Goal: Information Seeking & Learning: Check status

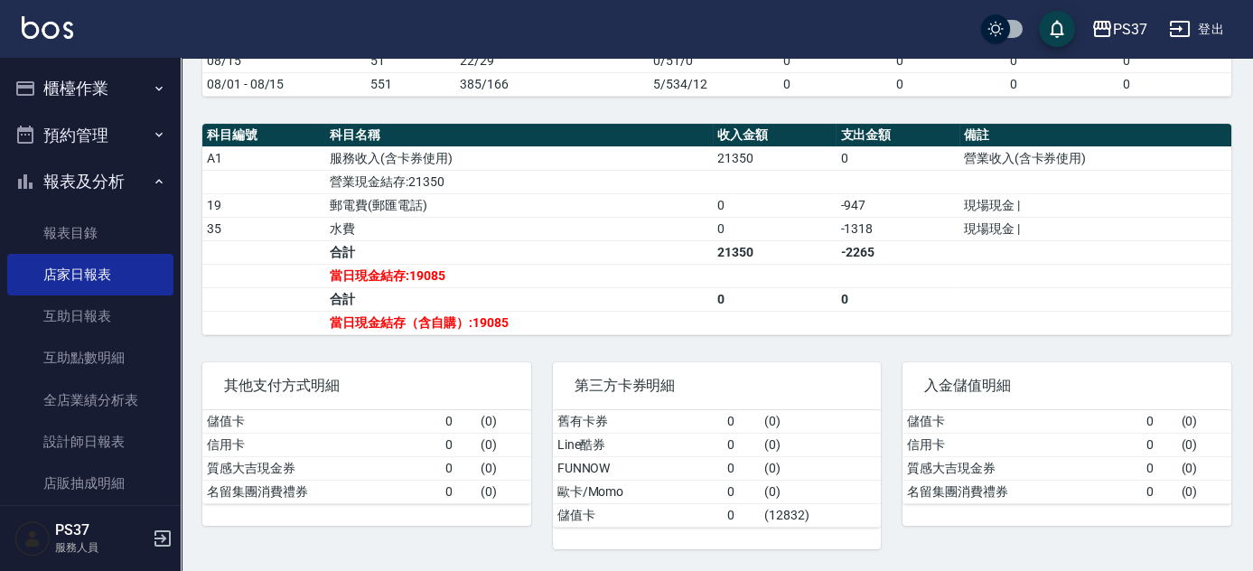
scroll to position [80, 0]
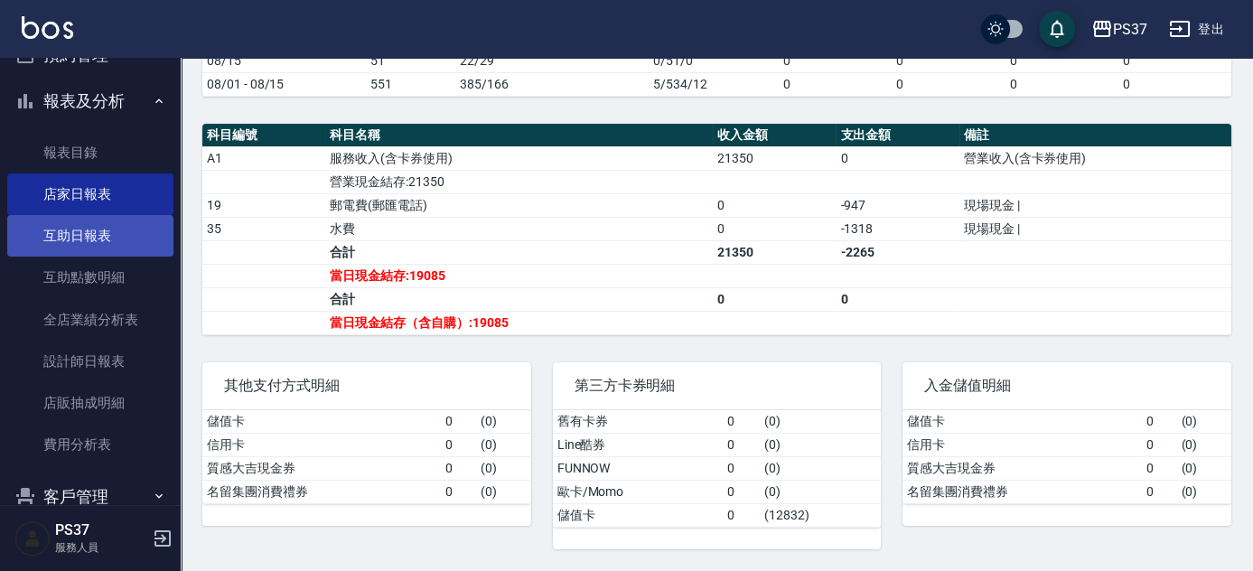
click at [86, 230] on link "互助日報表" at bounding box center [90, 236] width 166 height 42
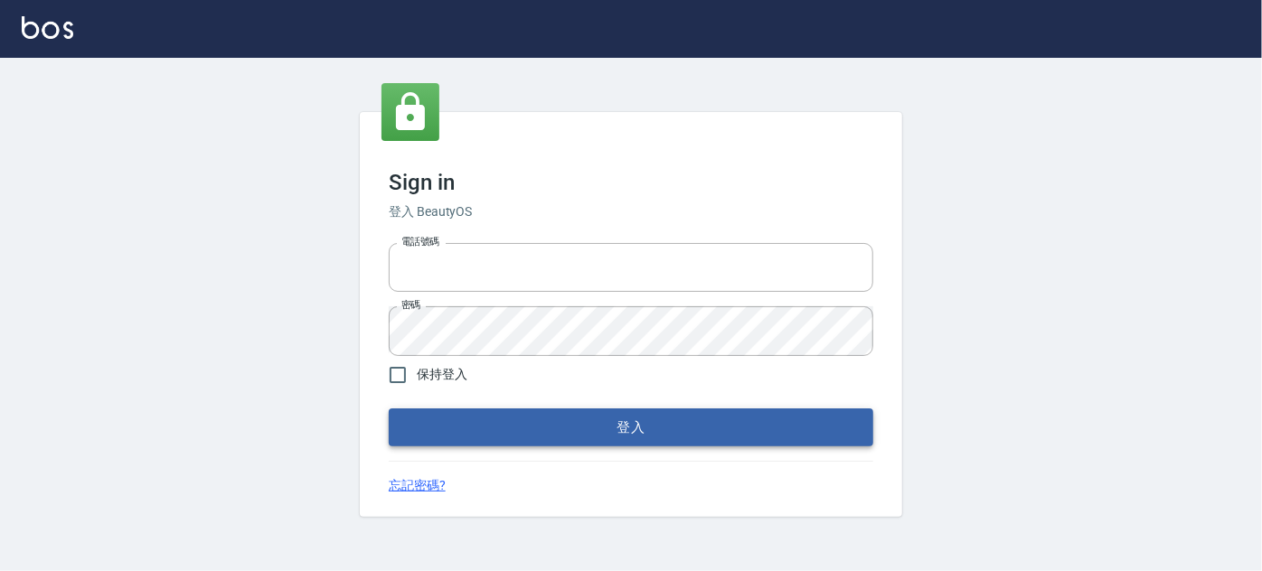
type input "037692666"
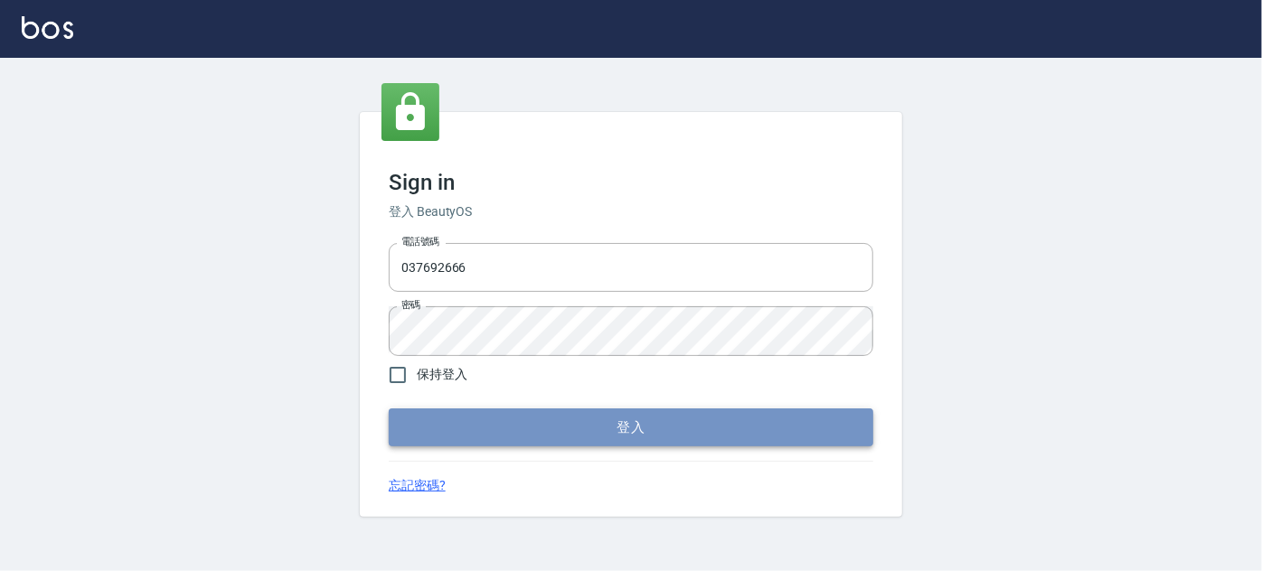
click at [570, 429] on button "登入" at bounding box center [631, 427] width 484 height 38
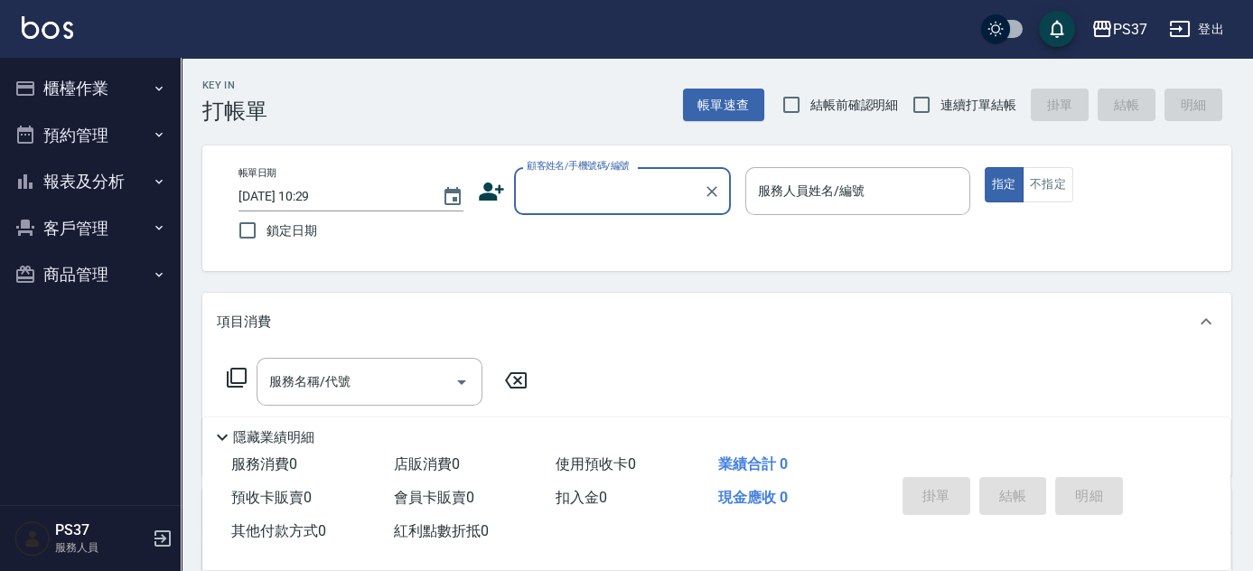
click at [89, 178] on button "報表及分析" at bounding box center [90, 181] width 166 height 47
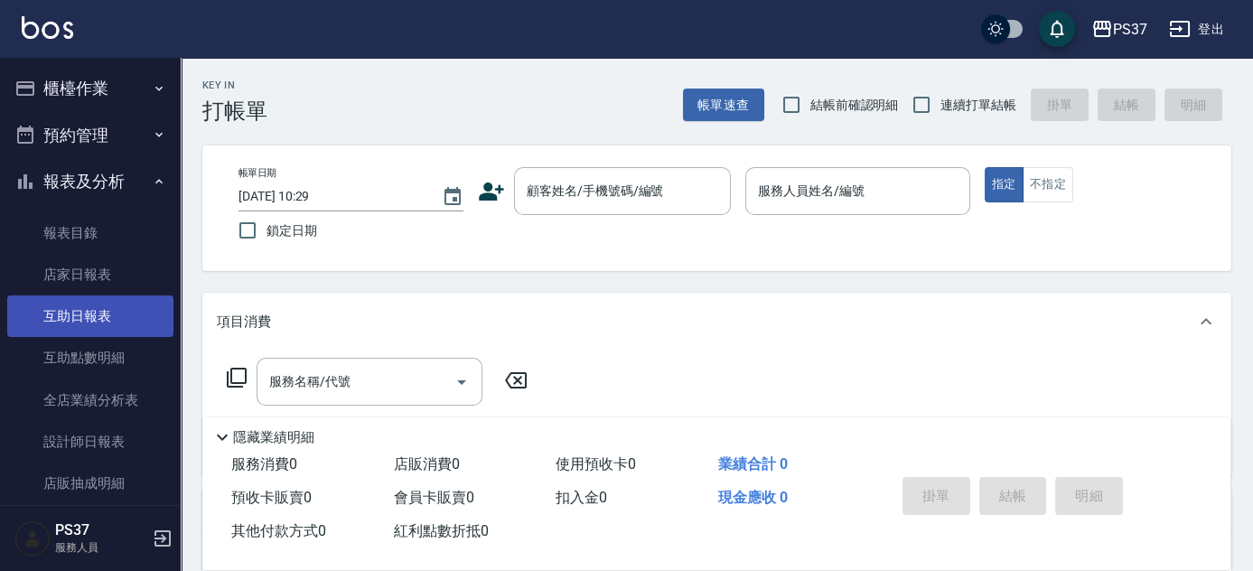
click at [99, 322] on link "互助日報表" at bounding box center [90, 316] width 166 height 42
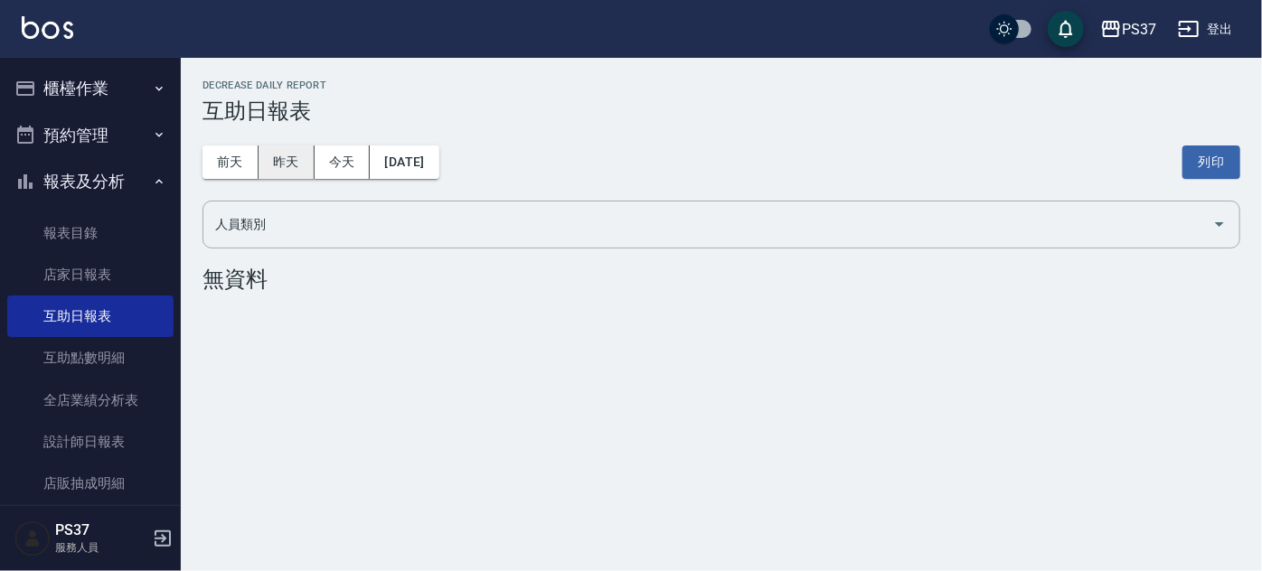
click at [284, 155] on button "昨天" at bounding box center [286, 161] width 56 height 33
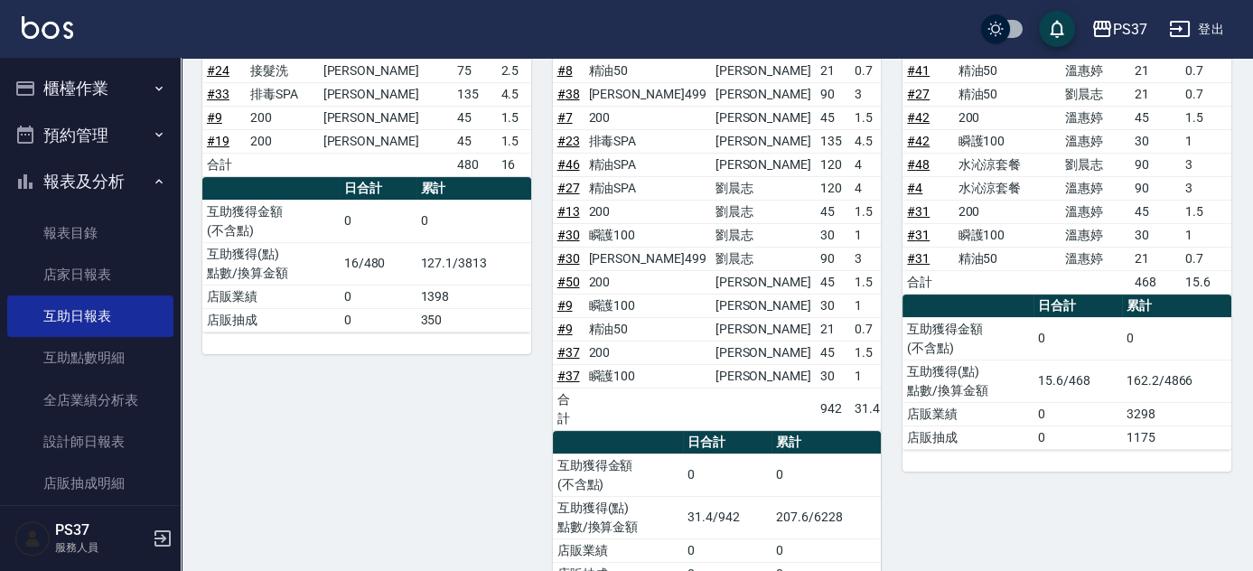
scroll to position [700, 0]
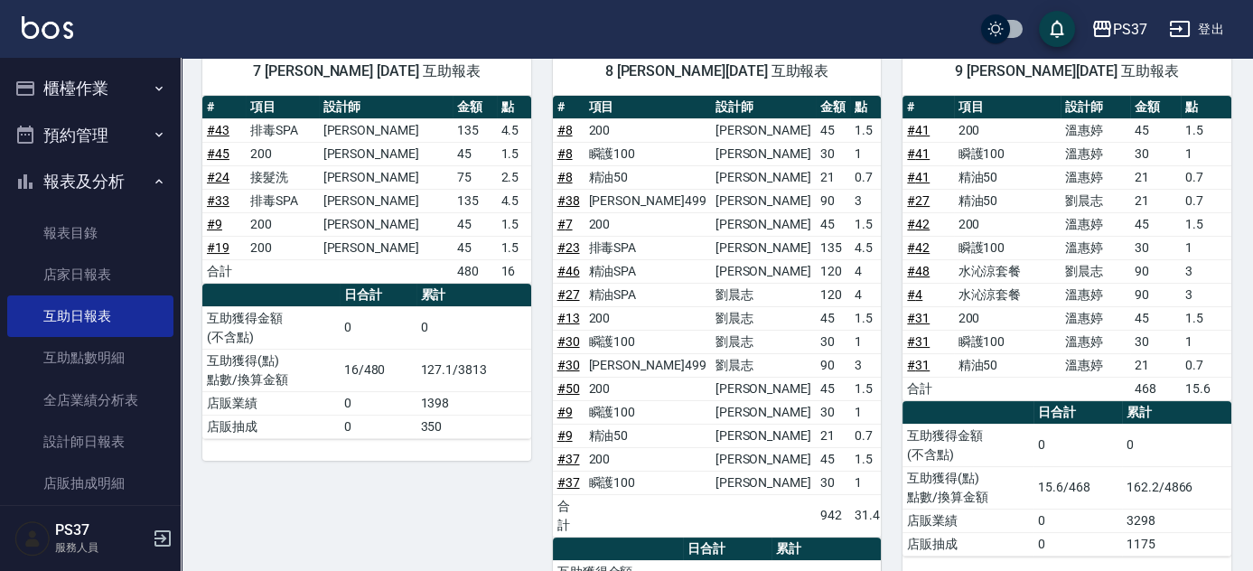
click at [107, 166] on button "報表及分析" at bounding box center [90, 181] width 166 height 47
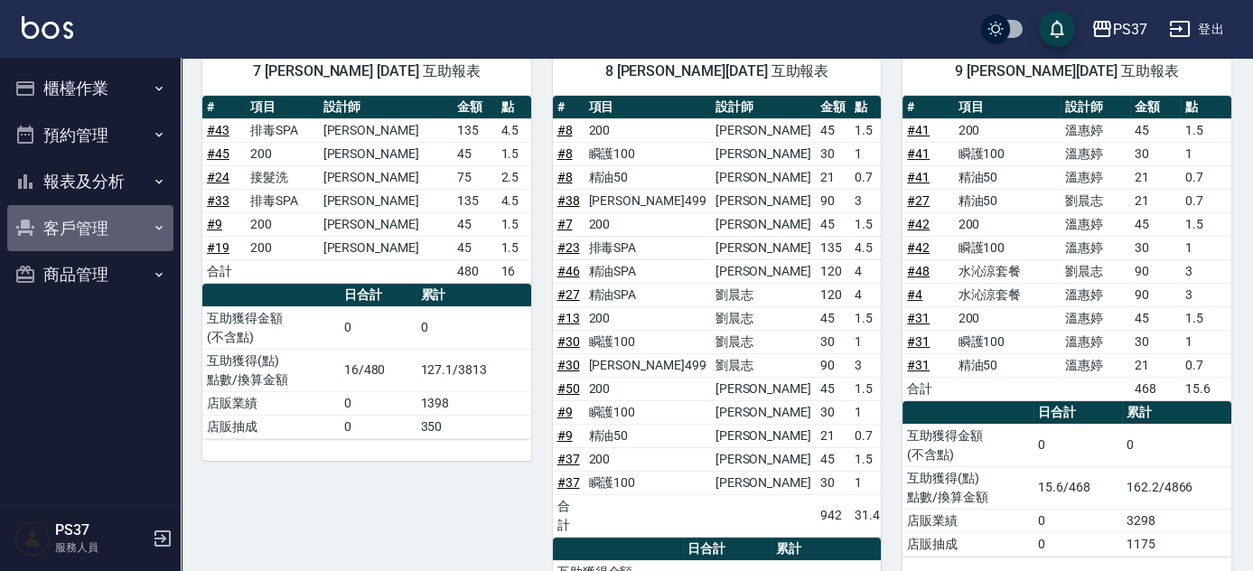
click at [88, 222] on button "客戶管理" at bounding box center [90, 228] width 166 height 47
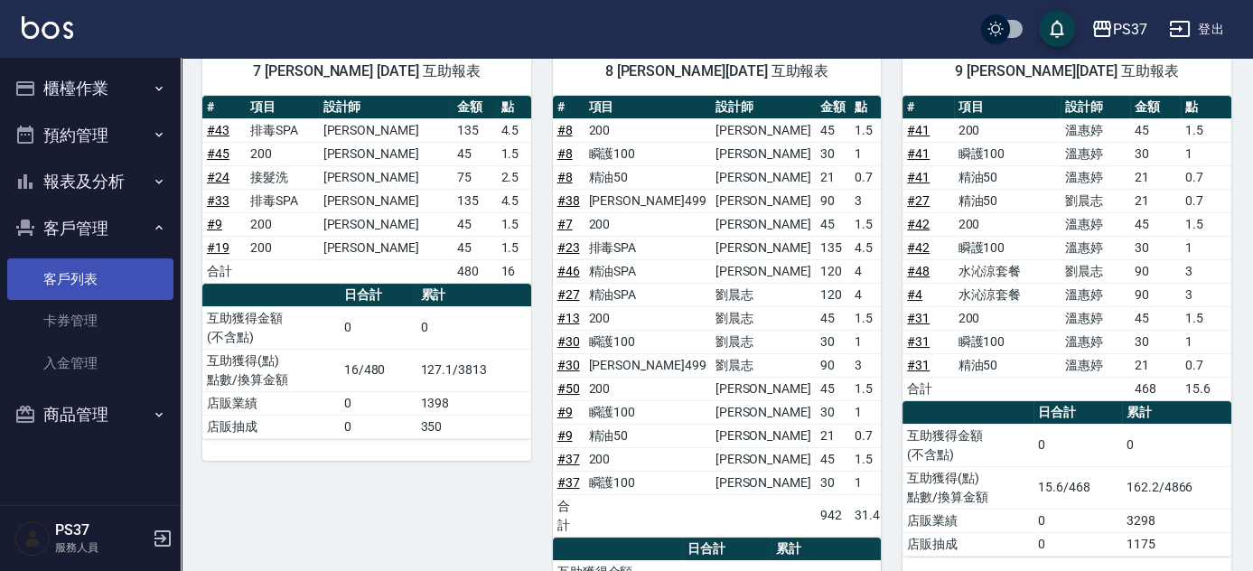
click at [79, 284] on link "客戶列表" at bounding box center [90, 279] width 166 height 42
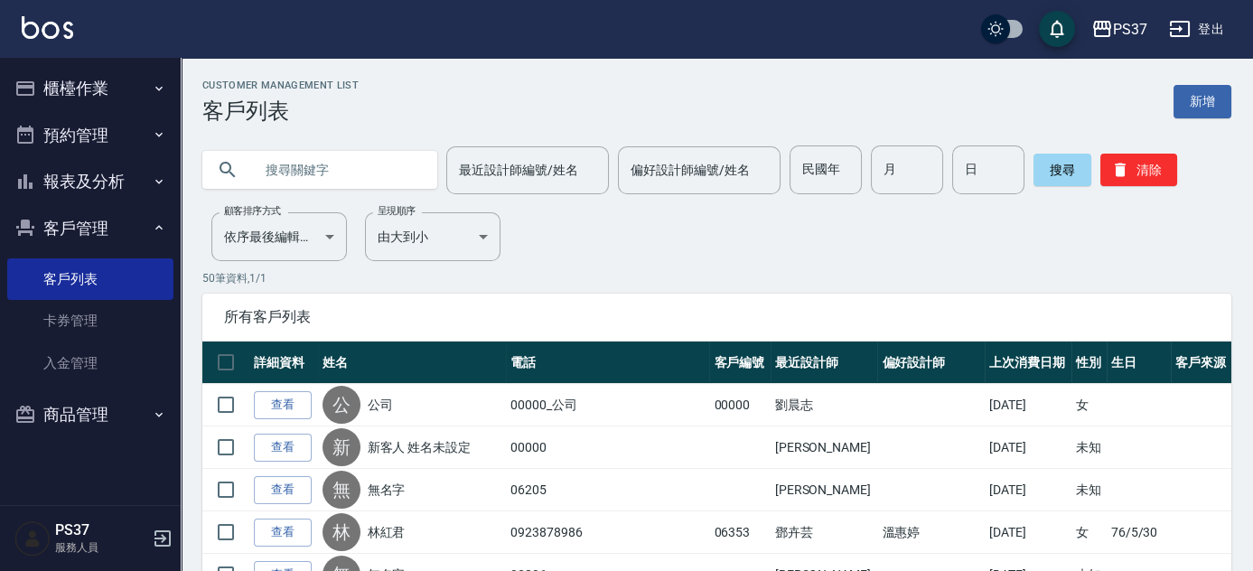
click at [124, 164] on button "報表及分析" at bounding box center [90, 181] width 166 height 47
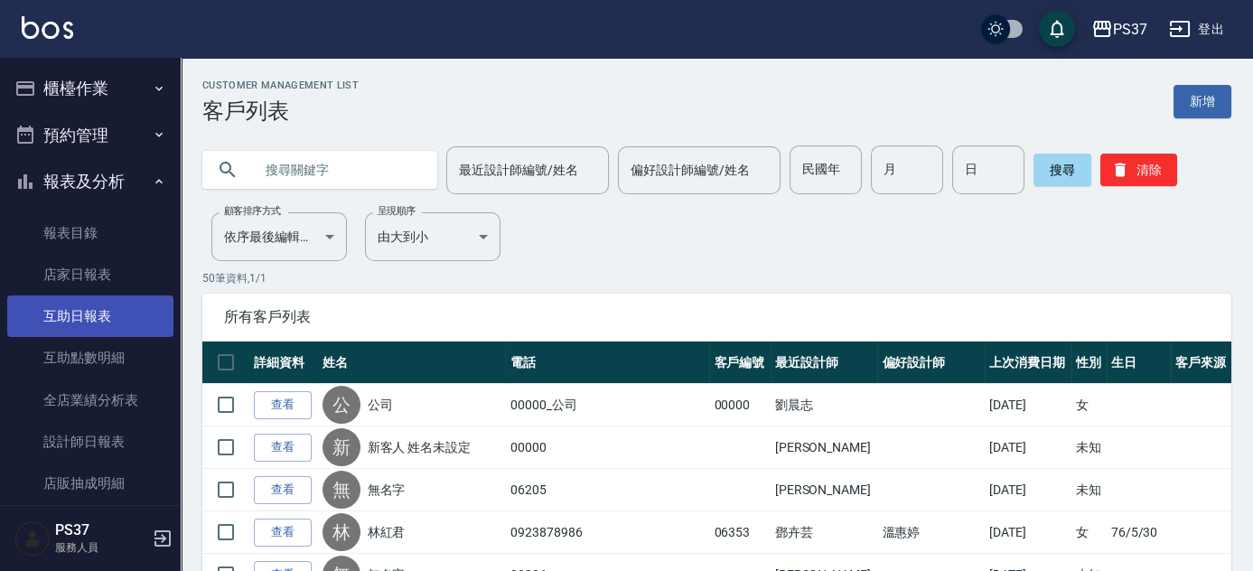
click at [108, 307] on link "互助日報表" at bounding box center [90, 316] width 166 height 42
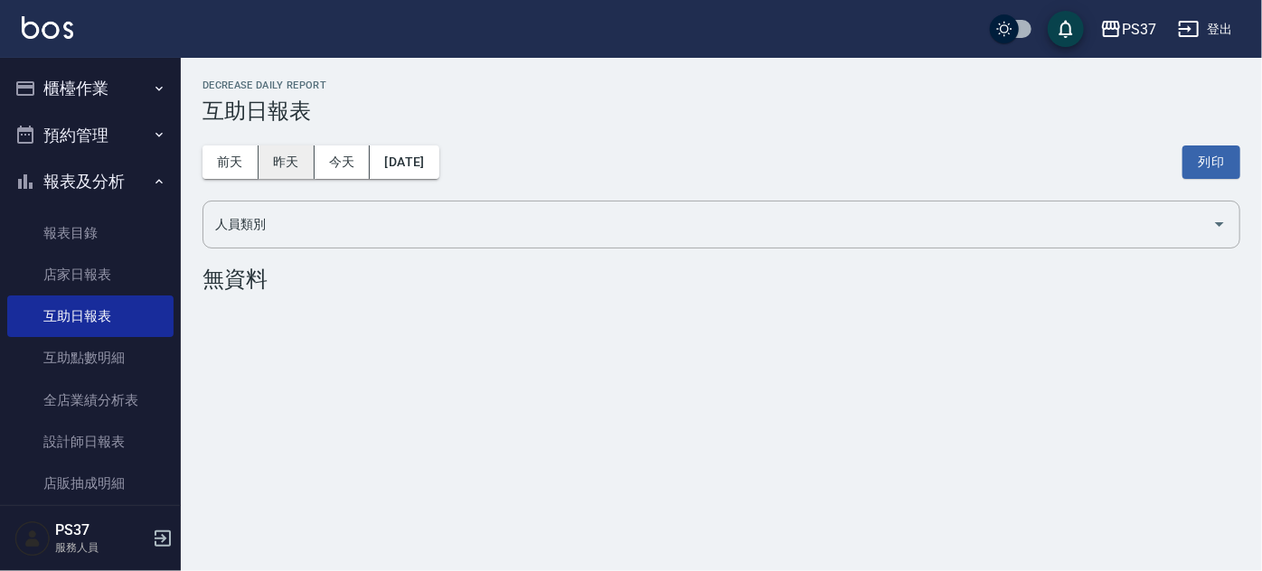
click at [291, 161] on button "昨天" at bounding box center [286, 161] width 56 height 33
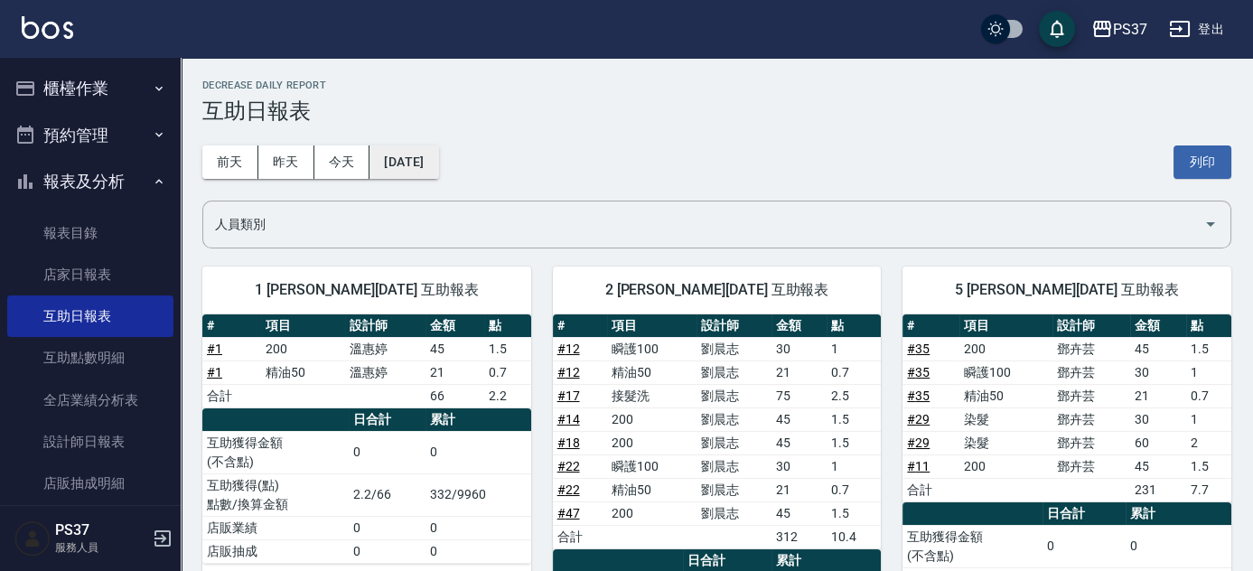
click at [409, 162] on button "[DATE]" at bounding box center [404, 161] width 69 height 33
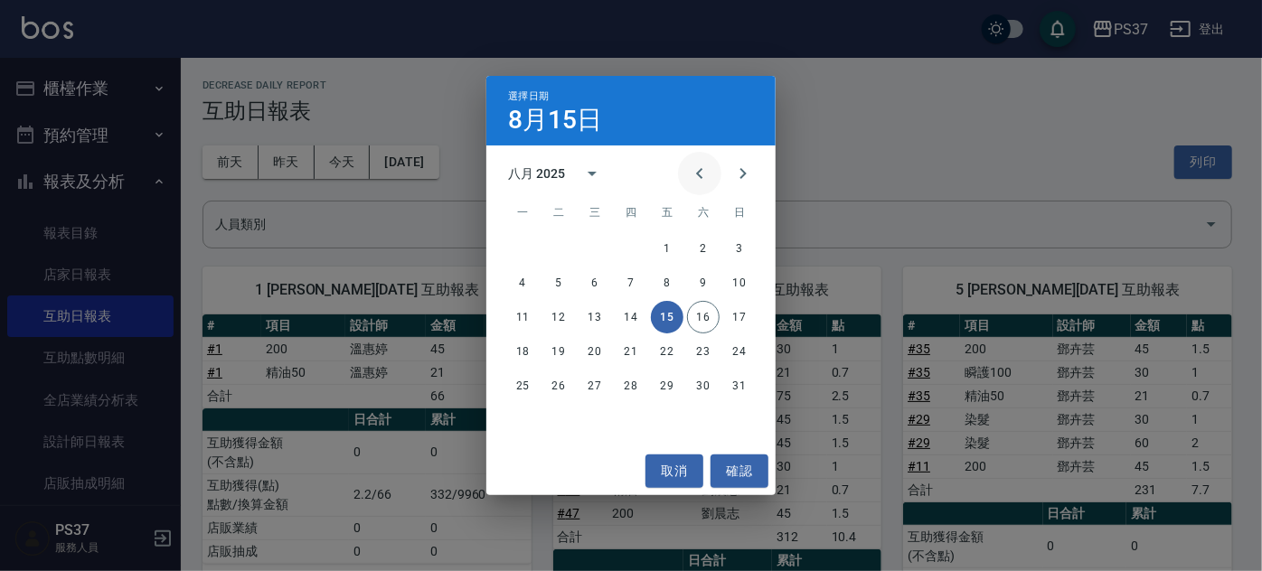
click at [699, 181] on icon "Previous month" at bounding box center [700, 174] width 22 height 22
click at [557, 314] on button "15" at bounding box center [558, 317] width 33 height 33
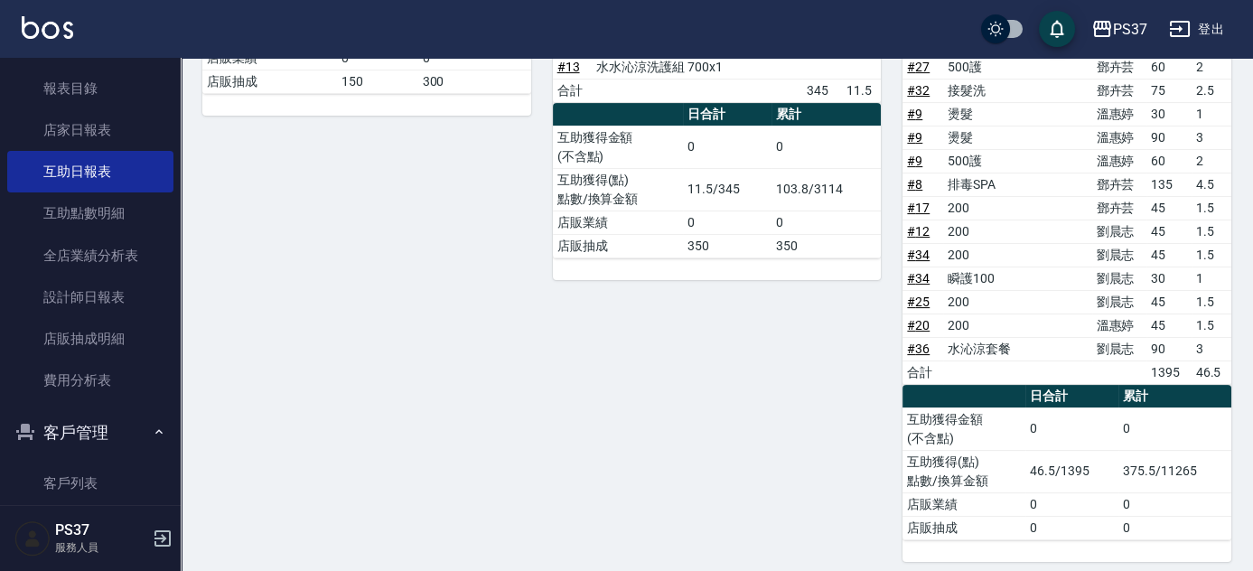
scroll to position [303, 0]
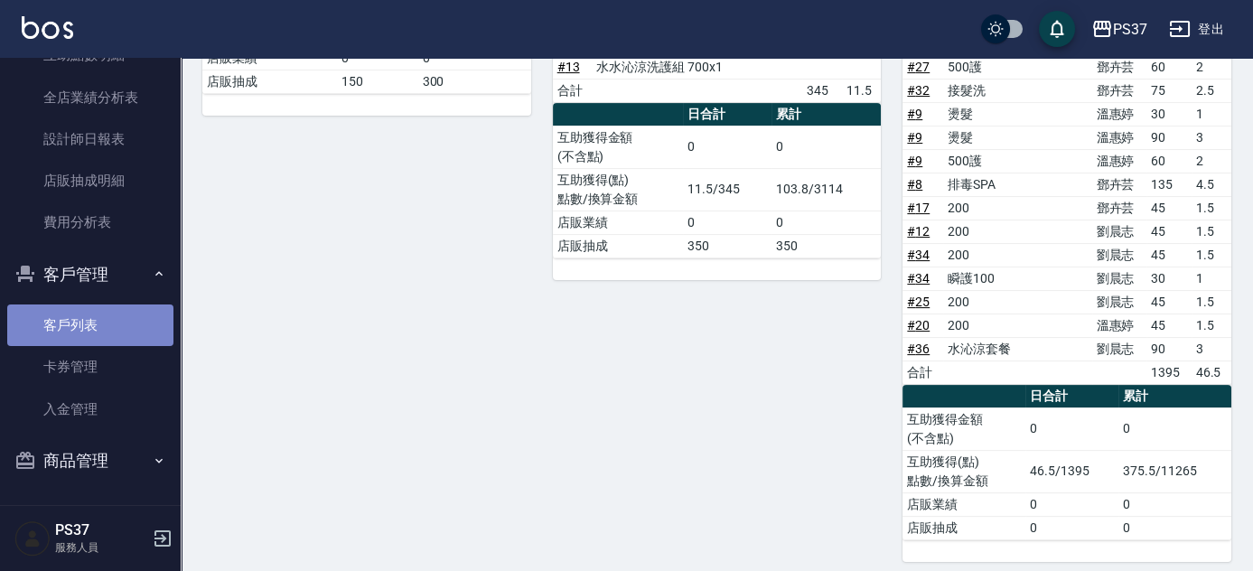
click at [114, 317] on link "客戶列表" at bounding box center [90, 326] width 166 height 42
